Goal: Contribute content

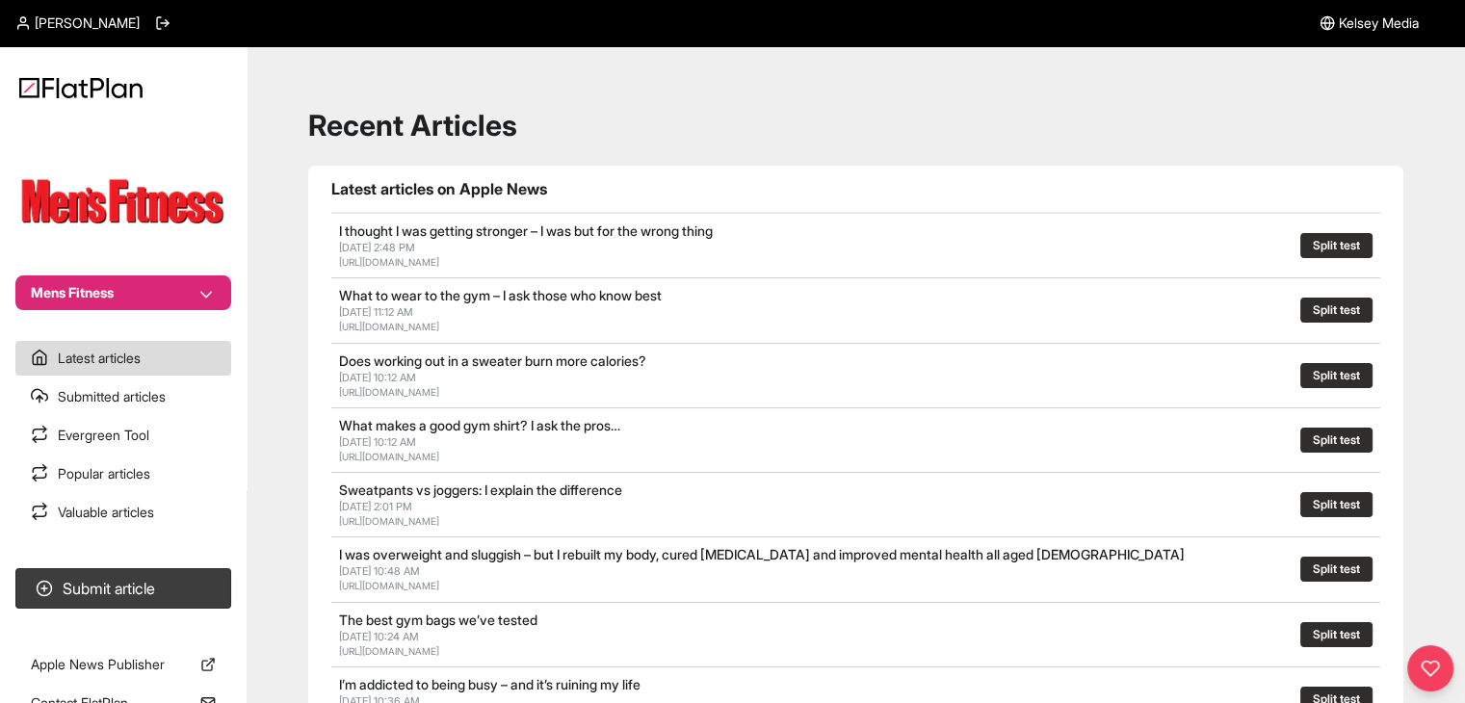
click at [154, 296] on button "Mens Fitness" at bounding box center [123, 293] width 216 height 35
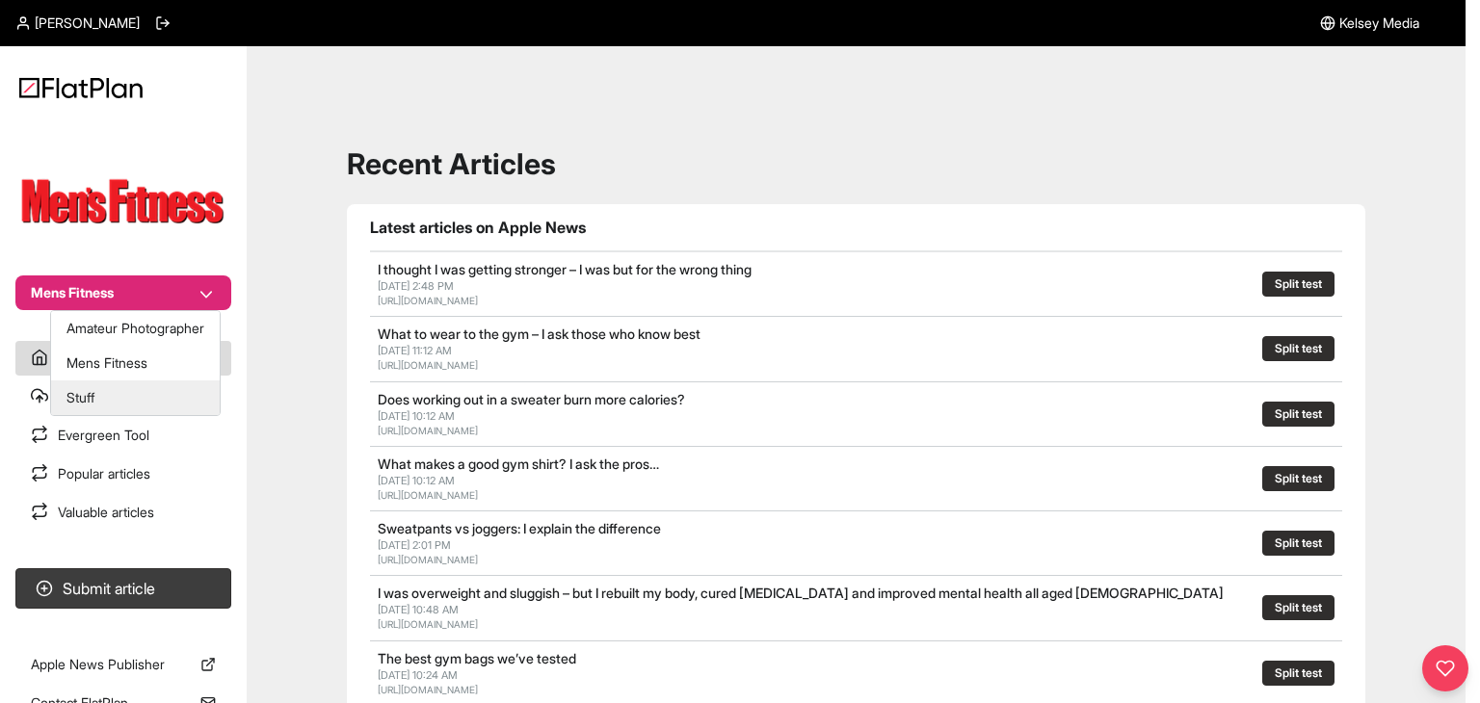
click at [142, 386] on button "Stuff" at bounding box center [135, 398] width 169 height 35
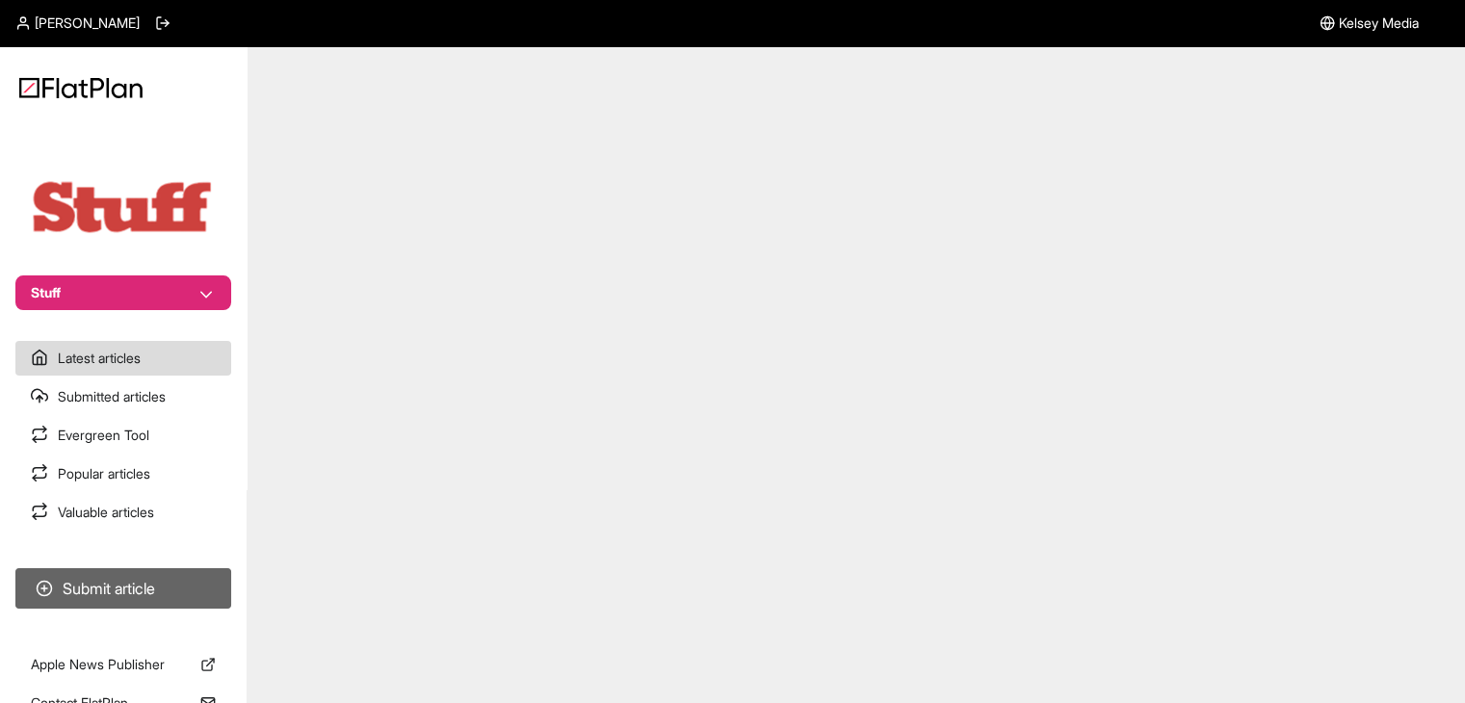
click at [137, 586] on button "Submit article" at bounding box center [123, 588] width 216 height 40
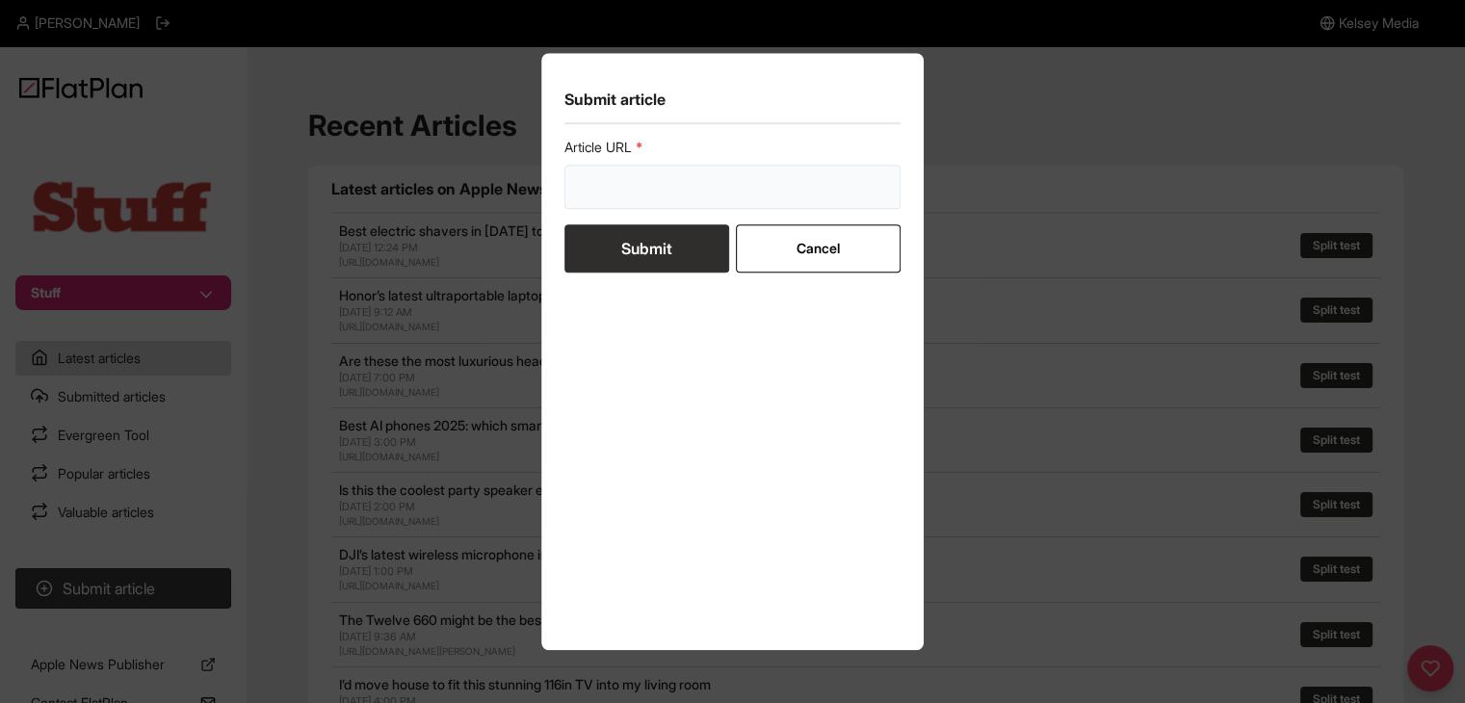
click at [619, 166] on input "url" at bounding box center [733, 187] width 337 height 44
paste input "[URL][DOMAIN_NAME]"
type input "[URL][DOMAIN_NAME]"
click at [621, 232] on button "Submit" at bounding box center [647, 248] width 165 height 48
